Goal: Information Seeking & Learning: Learn about a topic

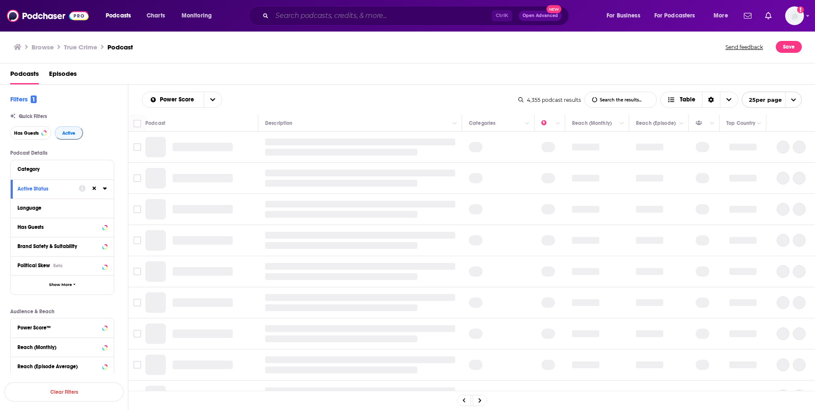
click at [387, 17] on input "Search podcasts, credits, & more..." at bounding box center [382, 16] width 220 height 14
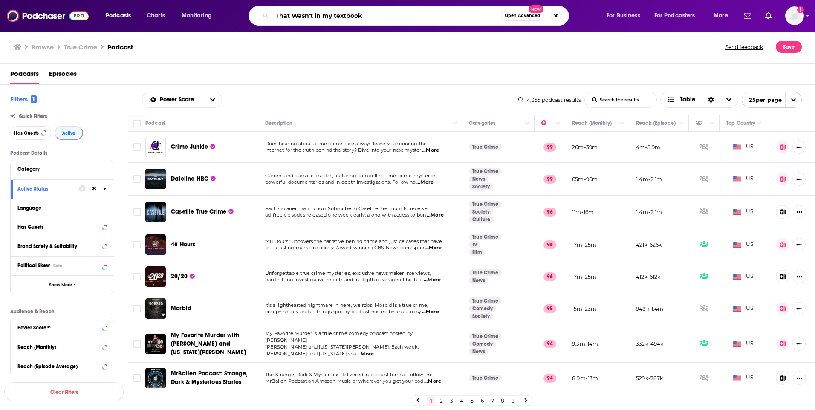
type input "That Wasn't in my textbook"
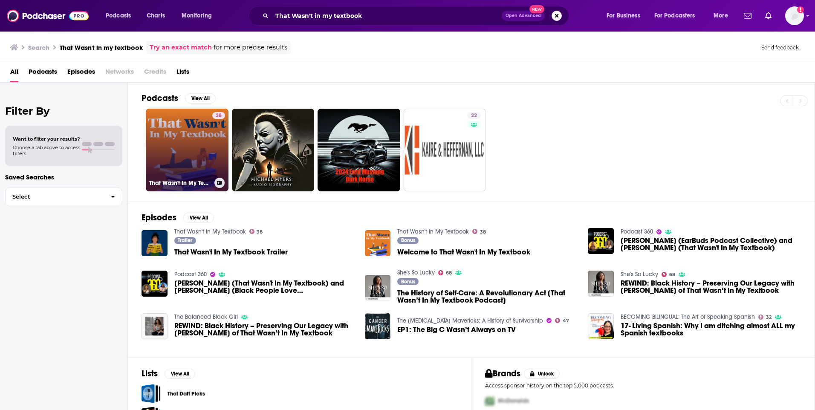
click at [202, 134] on link "38 That Wasn't In My Textbook" at bounding box center [187, 150] width 83 height 83
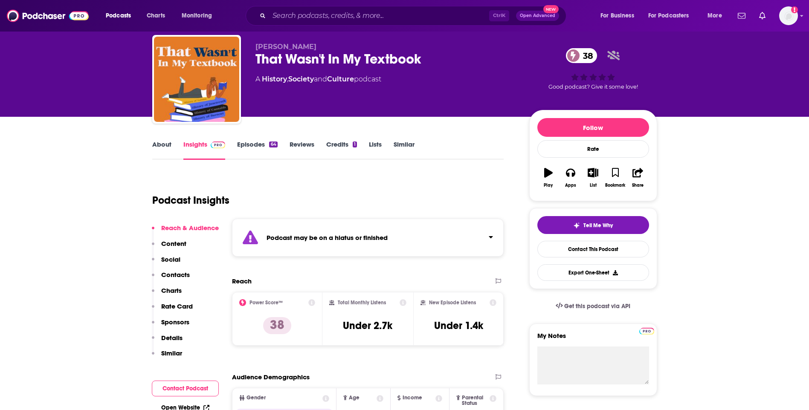
scroll to position [43, 0]
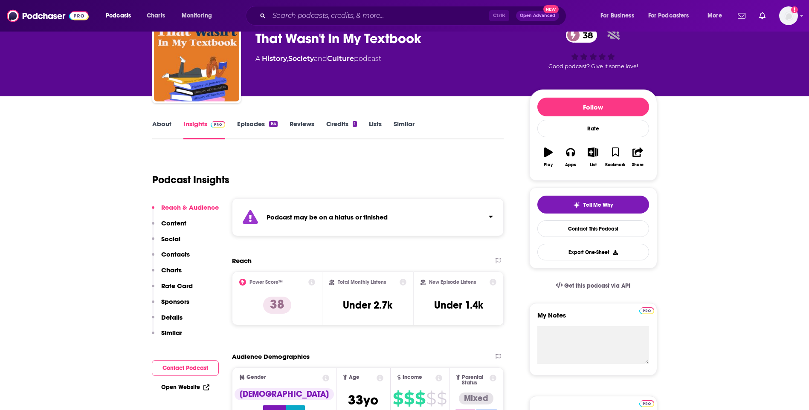
click at [156, 124] on link "About" at bounding box center [161, 130] width 19 height 20
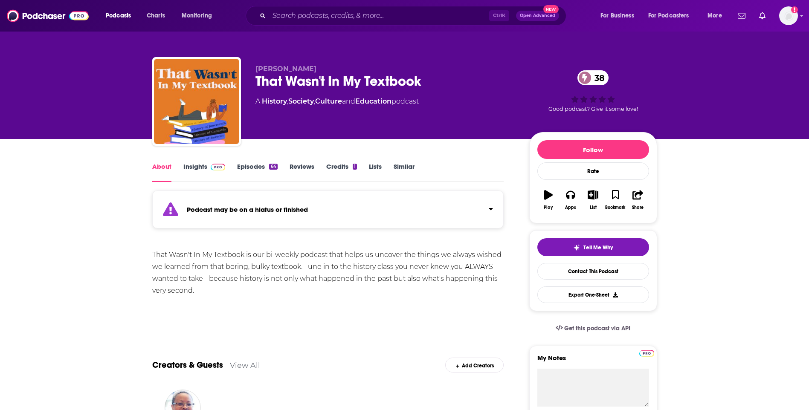
click at [187, 164] on link "Insights" at bounding box center [204, 172] width 42 height 20
